Goal: Check status: Check status

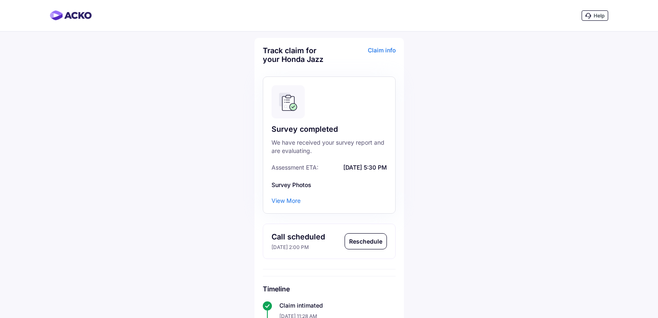
click at [385, 51] on div "Claim info" at bounding box center [363, 58] width 64 height 24
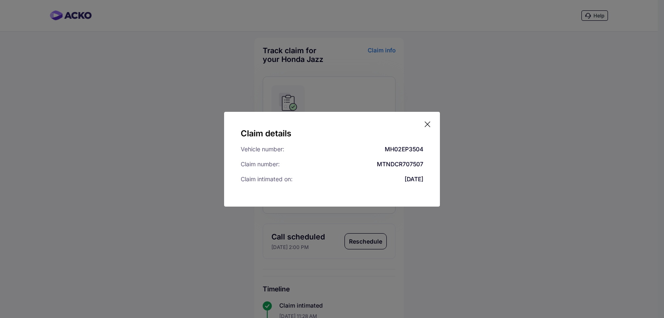
click at [429, 125] on icon at bounding box center [427, 124] width 8 height 8
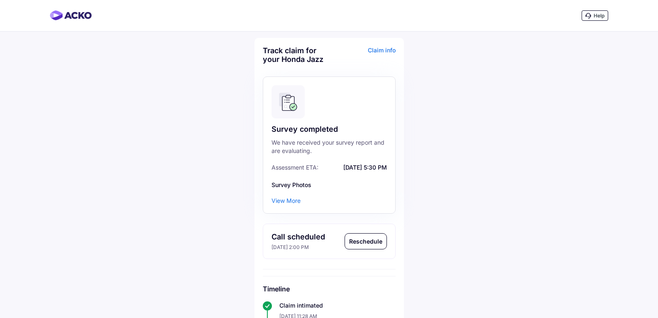
click at [289, 202] on div "View More" at bounding box center [285, 200] width 29 height 8
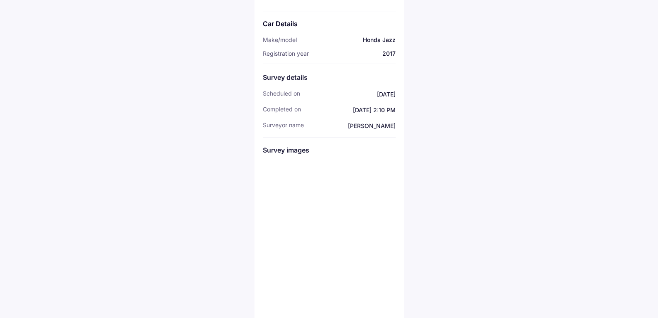
scroll to position [83, 0]
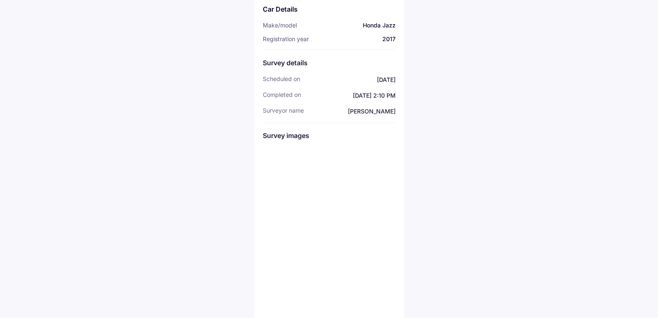
click at [295, 165] on img at bounding box center [284, 168] width 42 height 42
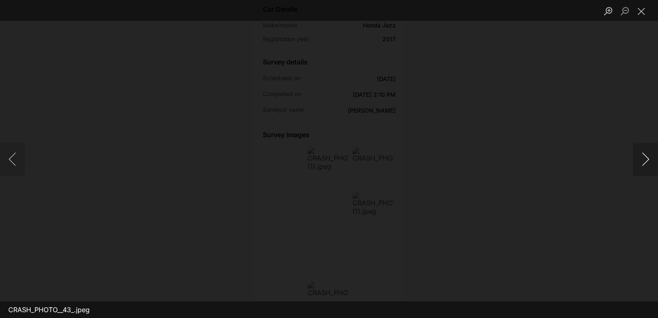
click at [641, 159] on button "Next image" at bounding box center [645, 158] width 25 height 33
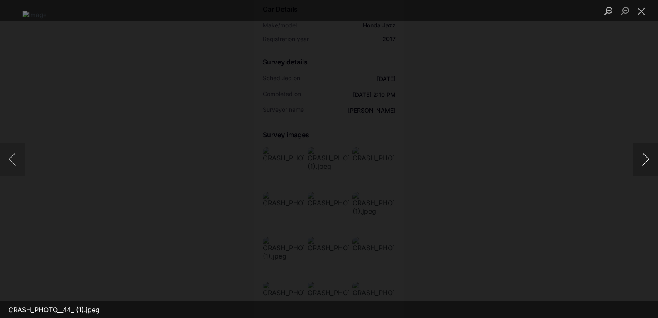
click at [641, 159] on button "Next image" at bounding box center [645, 158] width 25 height 33
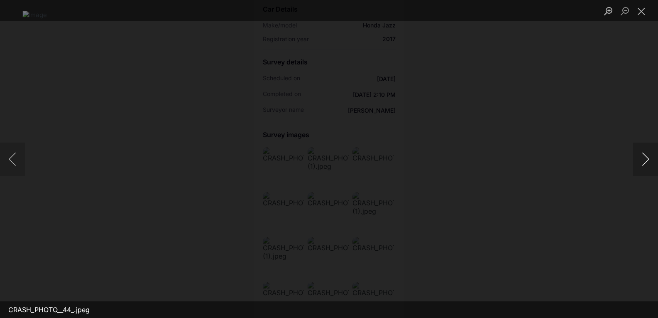
click at [641, 159] on button "Next image" at bounding box center [645, 158] width 25 height 33
click at [645, 163] on button "Next image" at bounding box center [645, 158] width 25 height 33
click at [648, 164] on button "Next image" at bounding box center [645, 158] width 25 height 33
click at [646, 12] on button "Close lightbox" at bounding box center [641, 11] width 17 height 15
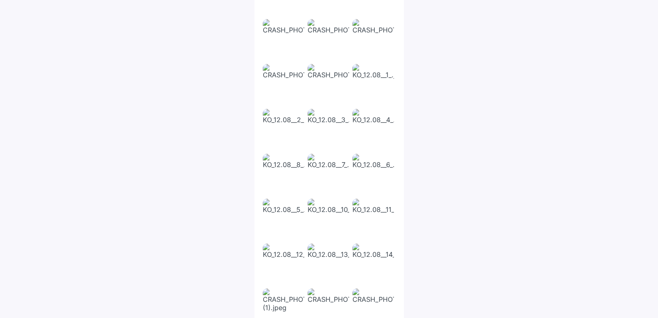
scroll to position [415, 0]
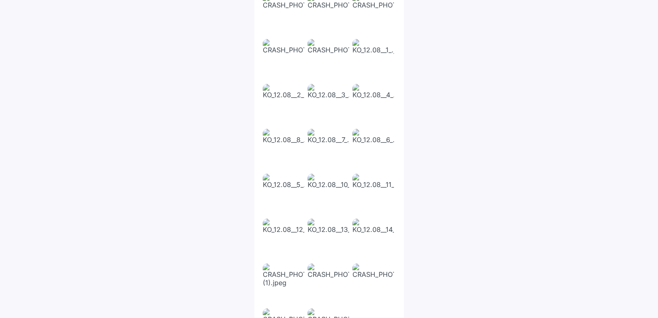
click at [321, 150] on img at bounding box center [329, 150] width 42 height 42
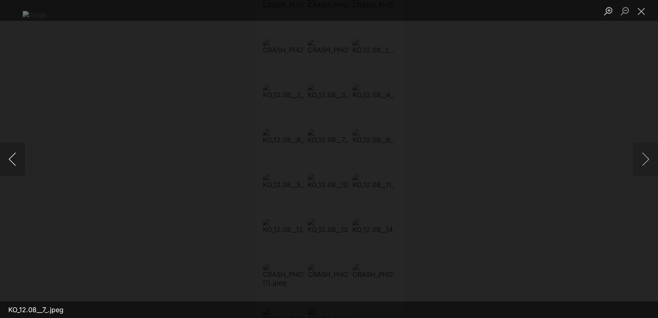
click at [13, 155] on button "Previous image" at bounding box center [12, 158] width 25 height 33
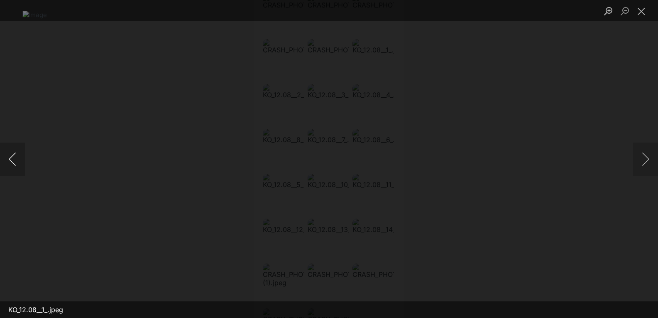
click at [15, 152] on button "Previous image" at bounding box center [12, 158] width 25 height 33
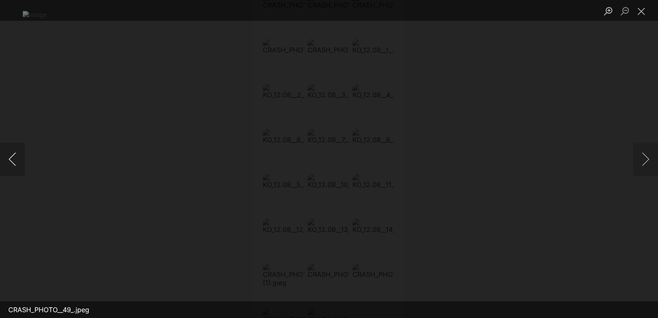
click at [15, 152] on button "Previous image" at bounding box center [12, 158] width 25 height 33
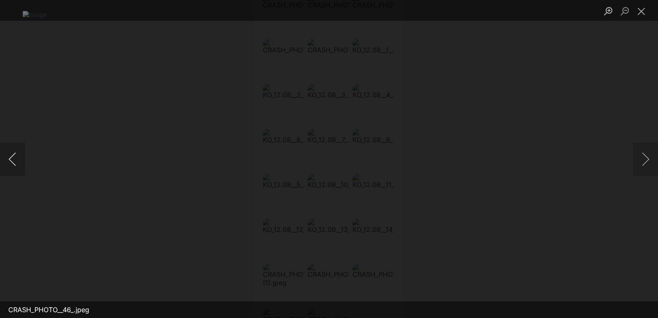
click at [16, 166] on button "Previous image" at bounding box center [12, 158] width 25 height 33
click at [14, 166] on button "Previous image" at bounding box center [12, 158] width 25 height 33
click at [11, 166] on button "Previous image" at bounding box center [12, 158] width 25 height 33
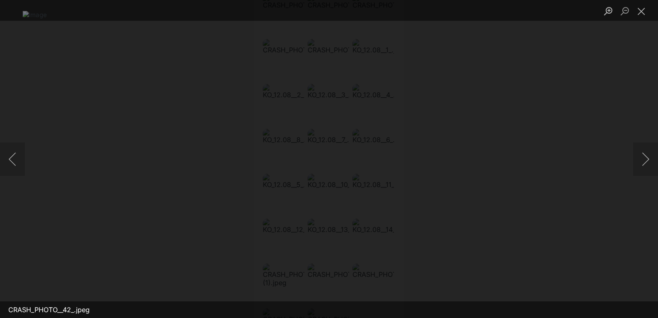
click at [11, 178] on div "Lightbox" at bounding box center [329, 159] width 658 height 318
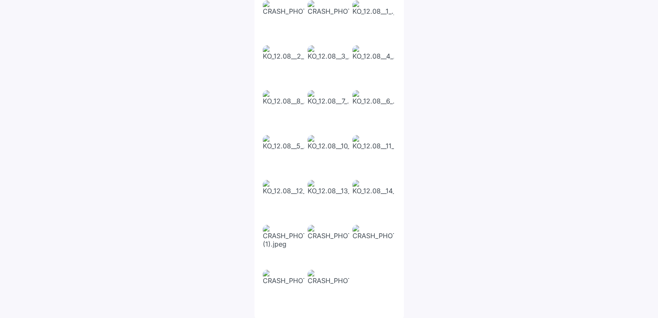
scroll to position [455, 0]
click at [329, 284] on img at bounding box center [329, 289] width 42 height 42
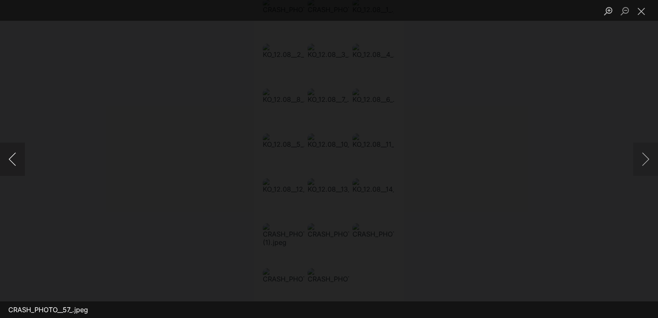
click at [14, 159] on button "Previous image" at bounding box center [12, 158] width 25 height 33
click at [14, 158] on button "Previous image" at bounding box center [12, 158] width 25 height 33
click at [9, 159] on button "Previous image" at bounding box center [12, 158] width 25 height 33
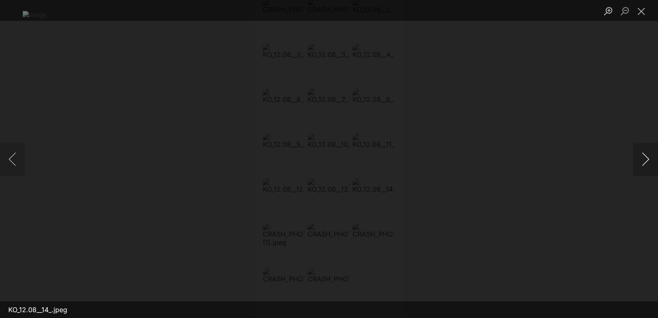
click at [647, 155] on button "Next image" at bounding box center [645, 158] width 25 height 33
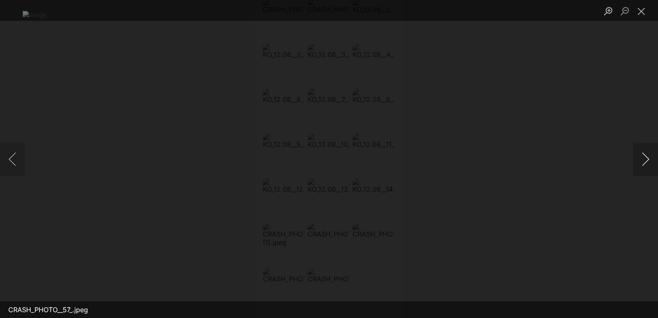
click at [647, 160] on button "Next image" at bounding box center [645, 158] width 25 height 33
click at [647, 161] on button "Next image" at bounding box center [645, 158] width 25 height 33
click at [646, 162] on button "Next image" at bounding box center [645, 158] width 25 height 33
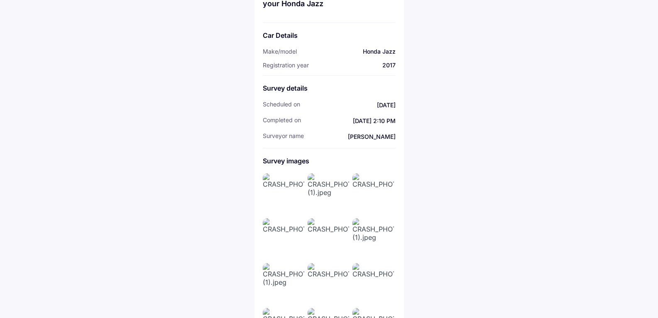
scroll to position [0, 0]
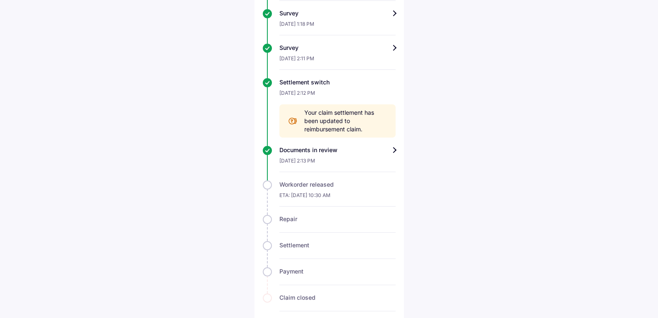
scroll to position [322, 0]
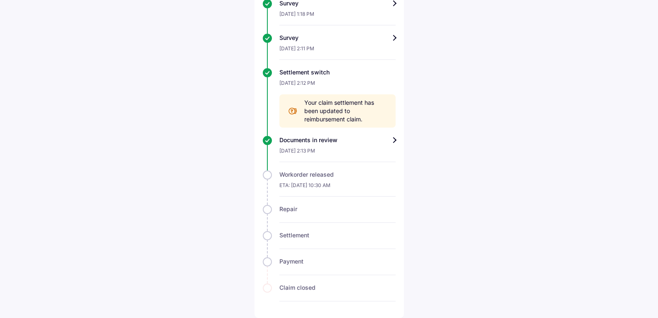
click at [386, 143] on div "Documents in review" at bounding box center [337, 140] width 116 height 8
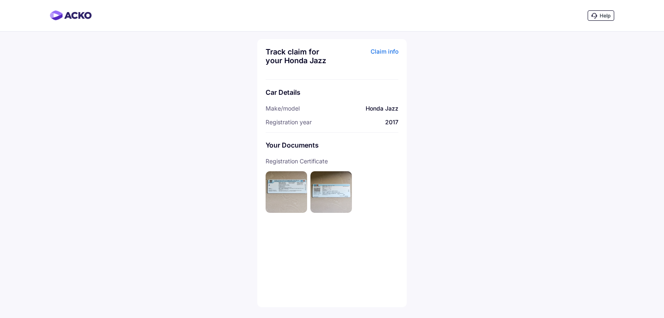
click at [284, 194] on img at bounding box center [287, 192] width 42 height 42
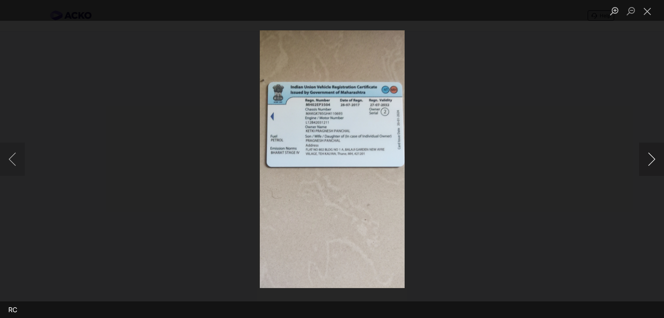
click at [650, 160] on button "Next image" at bounding box center [651, 158] width 25 height 33
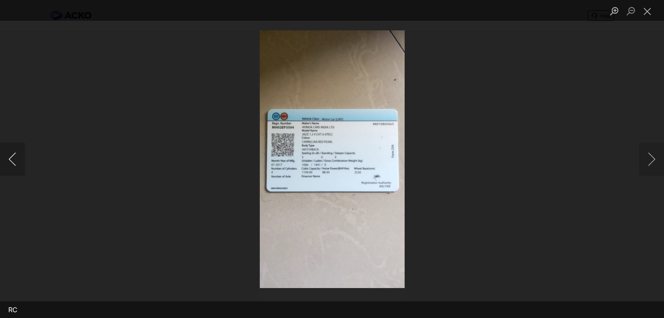
click at [8, 157] on button "Previous image" at bounding box center [12, 158] width 25 height 33
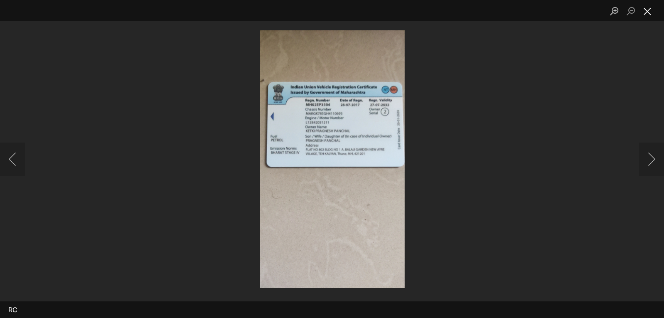
click at [651, 11] on button "Close lightbox" at bounding box center [647, 11] width 17 height 15
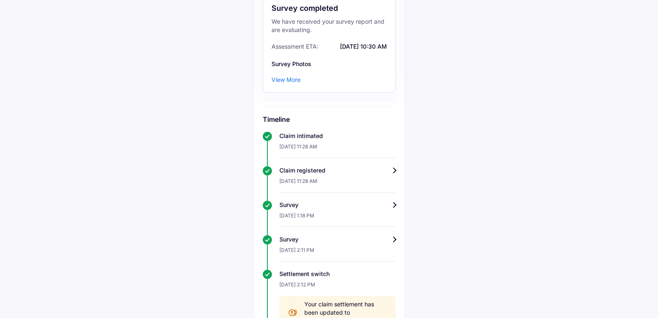
scroll to position [115, 0]
